Goal: Task Accomplishment & Management: Use online tool/utility

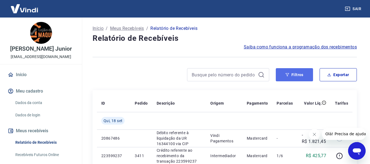
click at [293, 76] on button "Filtros" at bounding box center [293, 74] width 37 height 13
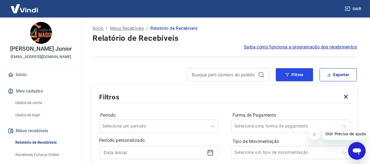
scroll to position [82, 0]
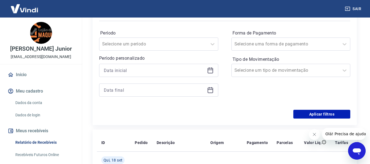
click at [207, 70] on icon at bounding box center [209, 70] width 5 height 5
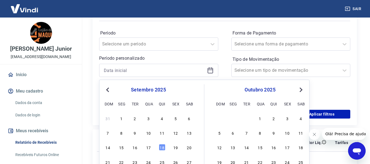
drag, startPoint x: 149, startPoint y: 147, endPoint x: 222, endPoint y: 70, distance: 106.1
click at [149, 147] on div "17" at bounding box center [148, 147] width 7 height 7
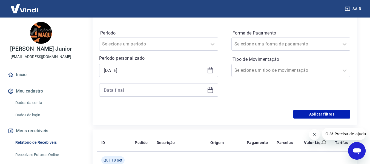
type input "[DATE]"
click at [210, 88] on icon at bounding box center [209, 90] width 5 height 5
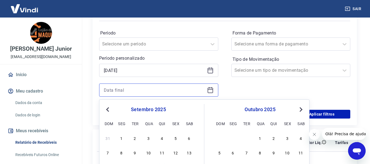
scroll to position [109, 0]
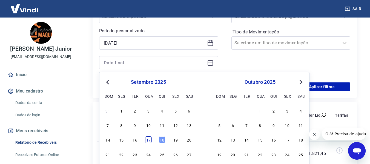
click at [147, 140] on div "17" at bounding box center [148, 139] width 7 height 7
type input "[DATE]"
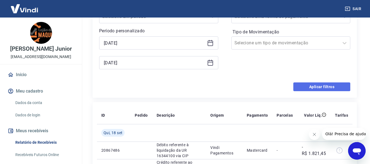
click at [312, 87] on button "Aplicar filtros" at bounding box center [321, 86] width 57 height 9
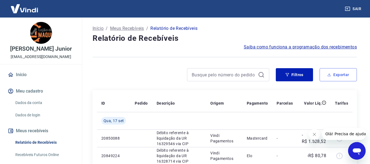
click at [343, 72] on button "Exportar" at bounding box center [337, 74] width 37 height 13
type input "[DATE]"
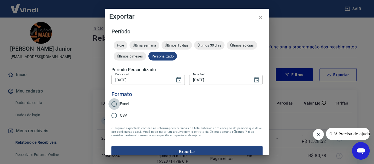
click at [117, 103] on input "Excel" at bounding box center [113, 103] width 11 height 11
radio input "true"
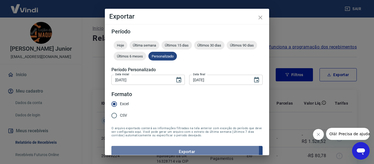
click at [153, 150] on button "Exportar" at bounding box center [186, 151] width 151 height 11
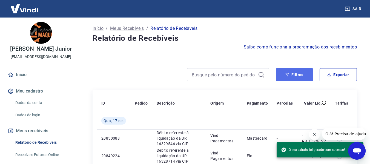
click at [288, 76] on icon "button" at bounding box center [287, 75] width 4 height 4
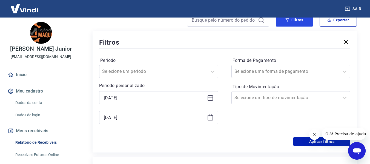
scroll to position [82, 0]
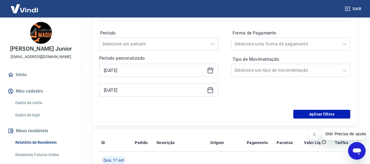
click at [212, 72] on icon at bounding box center [210, 70] width 7 height 7
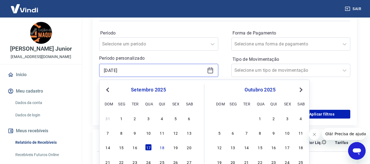
scroll to position [109, 0]
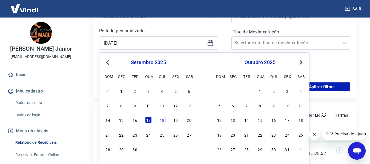
click at [162, 117] on div "18" at bounding box center [162, 120] width 7 height 7
type input "[DATE]"
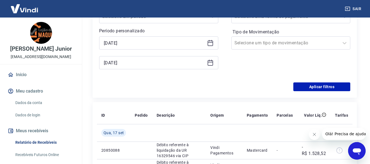
click at [213, 62] on icon at bounding box center [209, 62] width 5 height 5
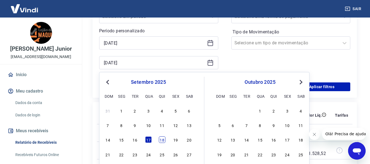
click at [163, 140] on div "18" at bounding box center [162, 139] width 7 height 7
type input "[DATE]"
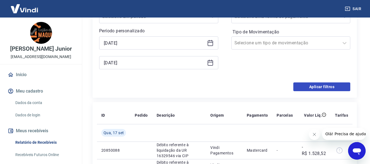
click at [304, 84] on form "Período Selecione um período Período personalizado Selected date: [DATE] [DATE]…" at bounding box center [224, 43] width 251 height 96
click at [305, 84] on button "Aplicar filtros" at bounding box center [321, 86] width 57 height 9
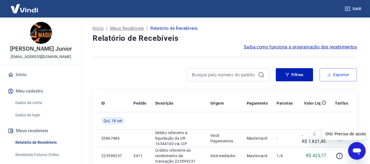
click at [342, 77] on button "Exportar" at bounding box center [337, 74] width 37 height 13
type input "[DATE]"
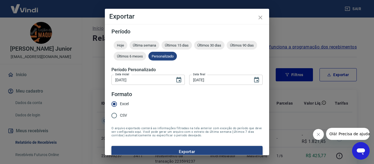
click at [160, 150] on button "Exportar" at bounding box center [186, 151] width 151 height 11
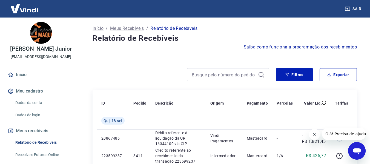
click at [129, 83] on div "Filtros Exportar" at bounding box center [224, 77] width 264 height 18
